Goal: Find specific page/section: Find specific page/section

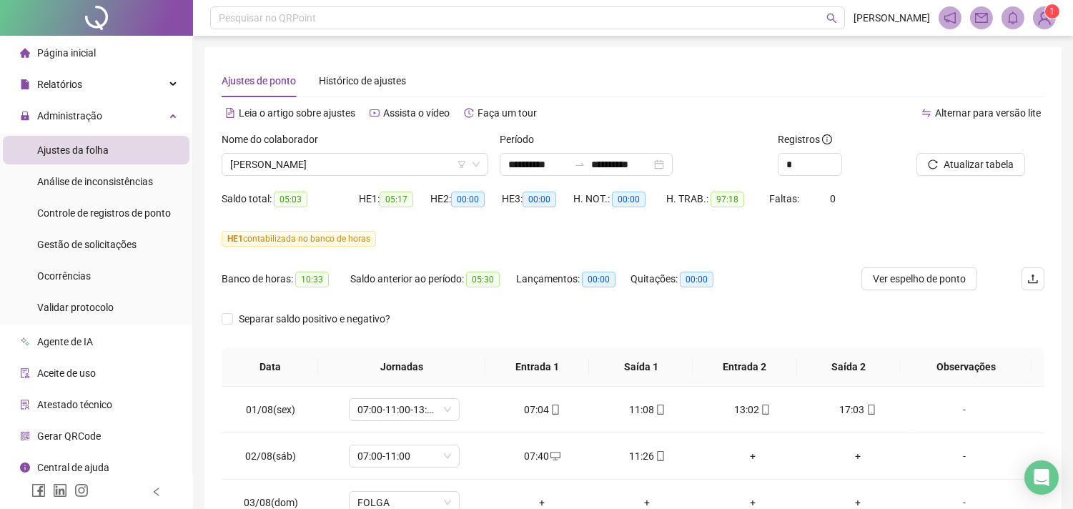
scroll to position [483, 0]
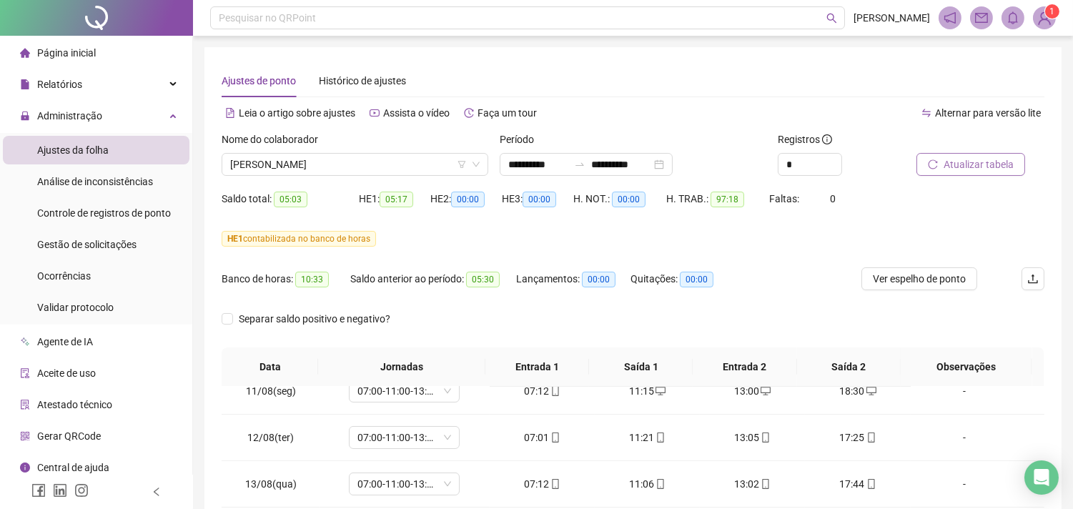
click at [961, 161] on span "Atualizar tabela" at bounding box center [978, 164] width 70 height 16
click at [98, 242] on span "Gestão de solicitações" at bounding box center [86, 244] width 99 height 11
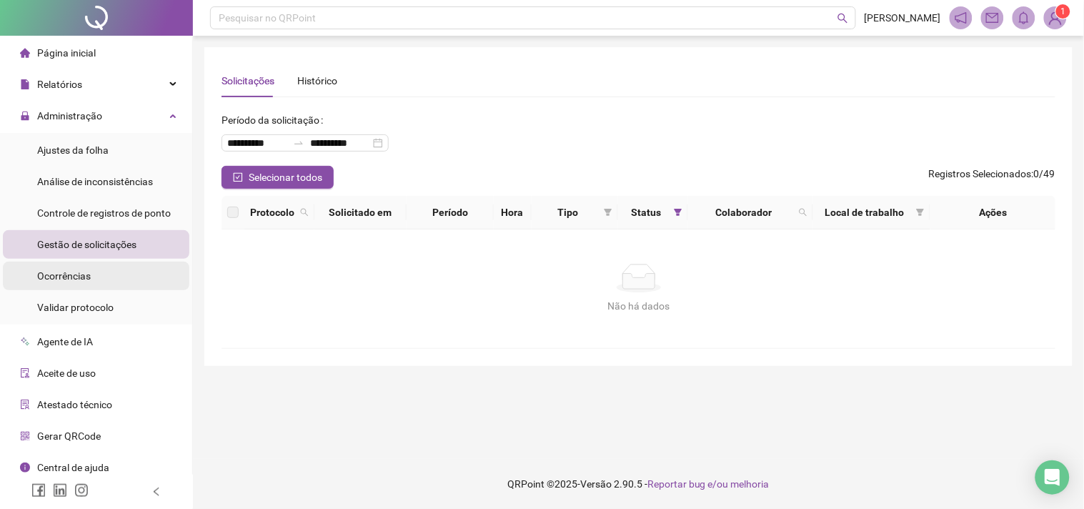
click at [76, 265] on div "Ocorrências" at bounding box center [64, 276] width 54 height 29
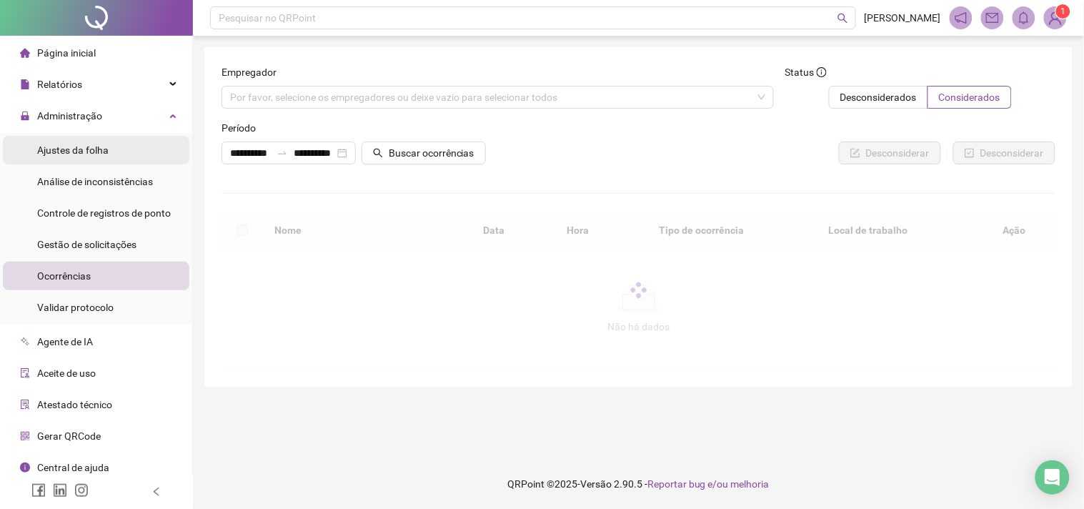
click at [112, 144] on li "Ajustes da folha" at bounding box center [96, 150] width 187 height 29
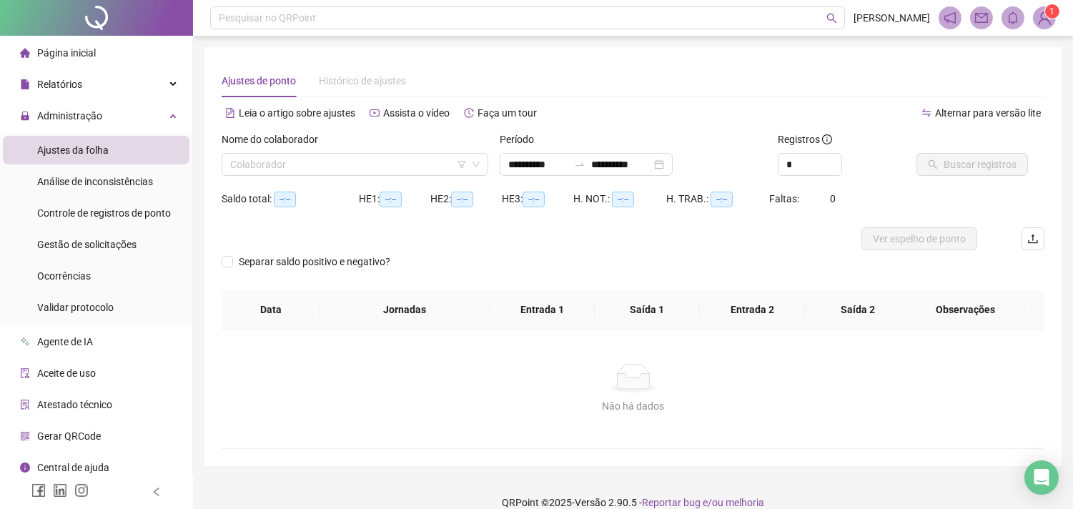
type input "**********"
click at [357, 162] on input "search" at bounding box center [348, 164] width 237 height 21
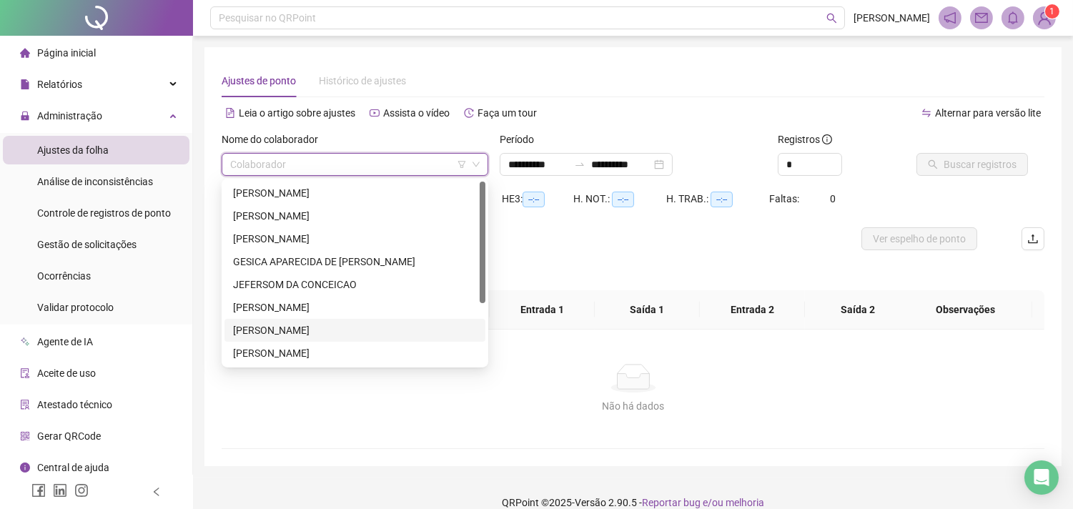
scroll to position [91, 0]
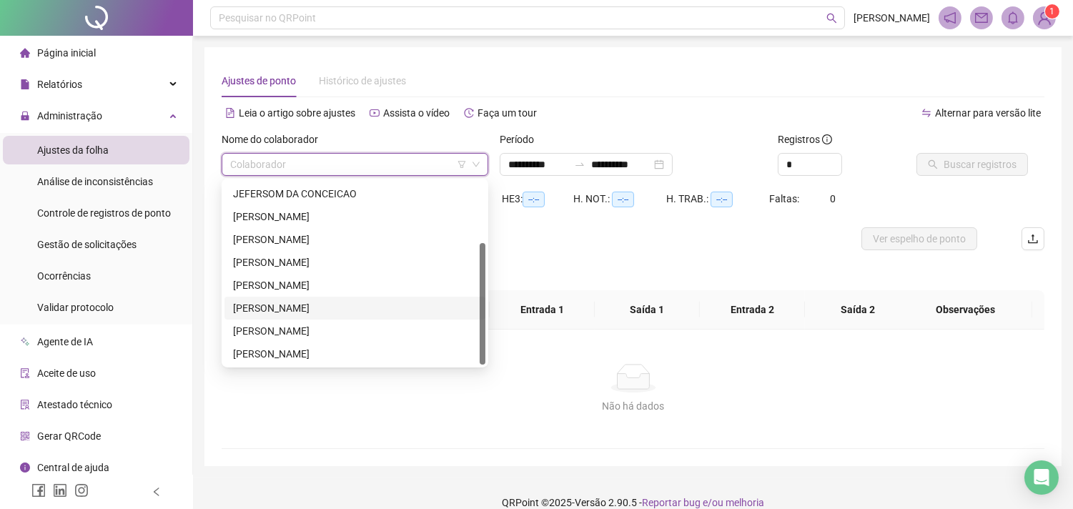
click at [308, 304] on div "[PERSON_NAME]" at bounding box center [355, 308] width 244 height 16
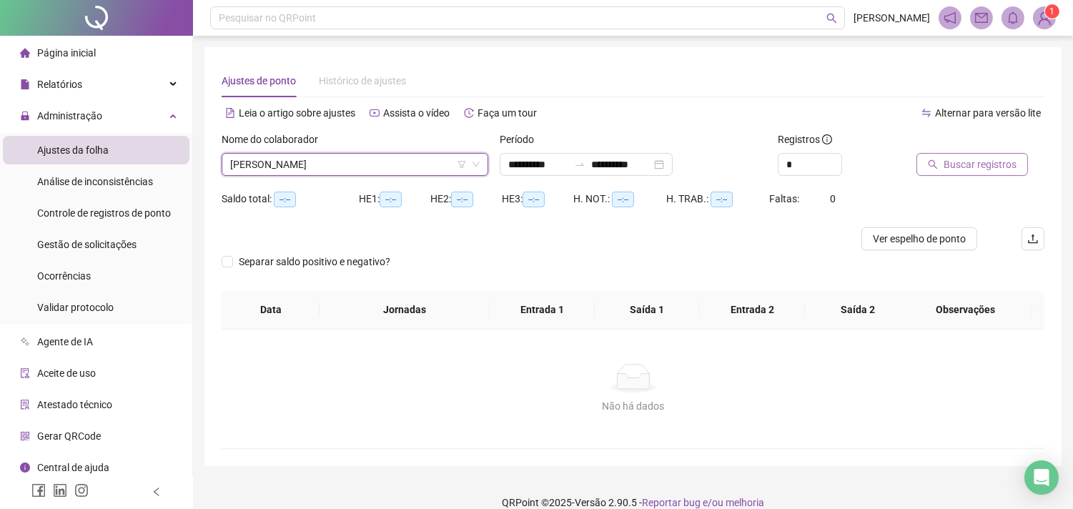
click at [966, 165] on span "Buscar registros" at bounding box center [979, 164] width 73 height 16
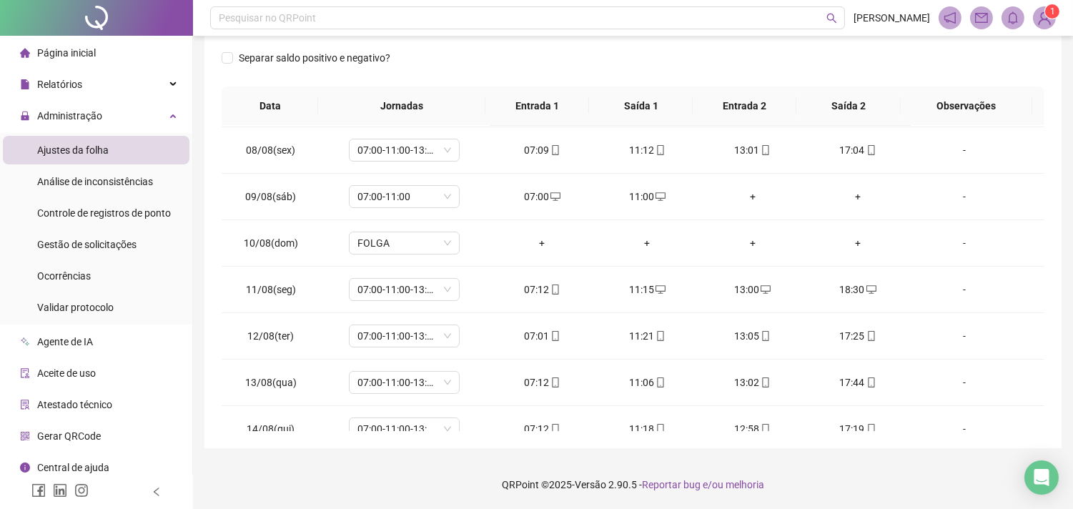
scroll to position [182, 0]
